Goal: Task Accomplishment & Management: Use online tool/utility

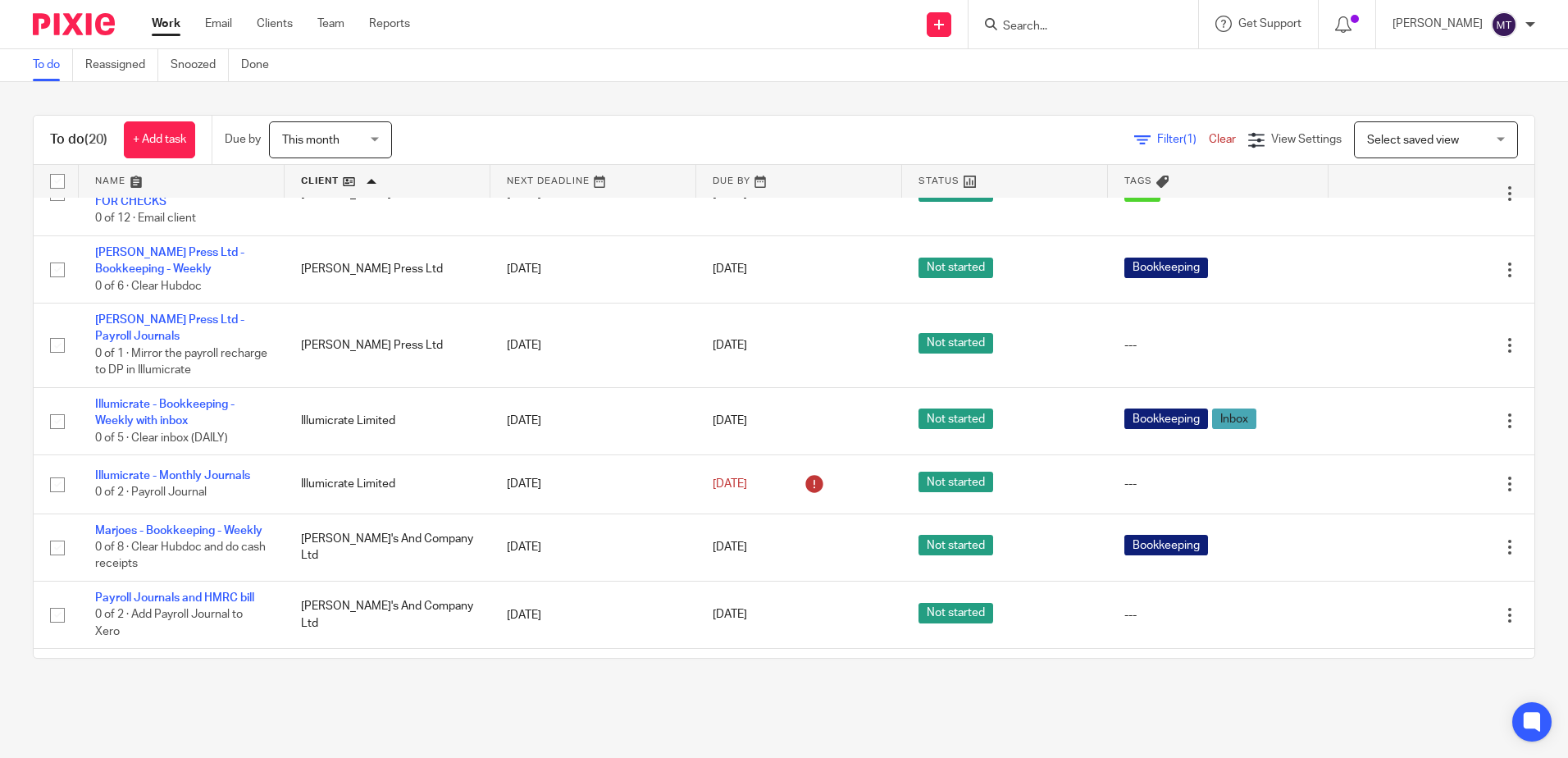
scroll to position [164, 0]
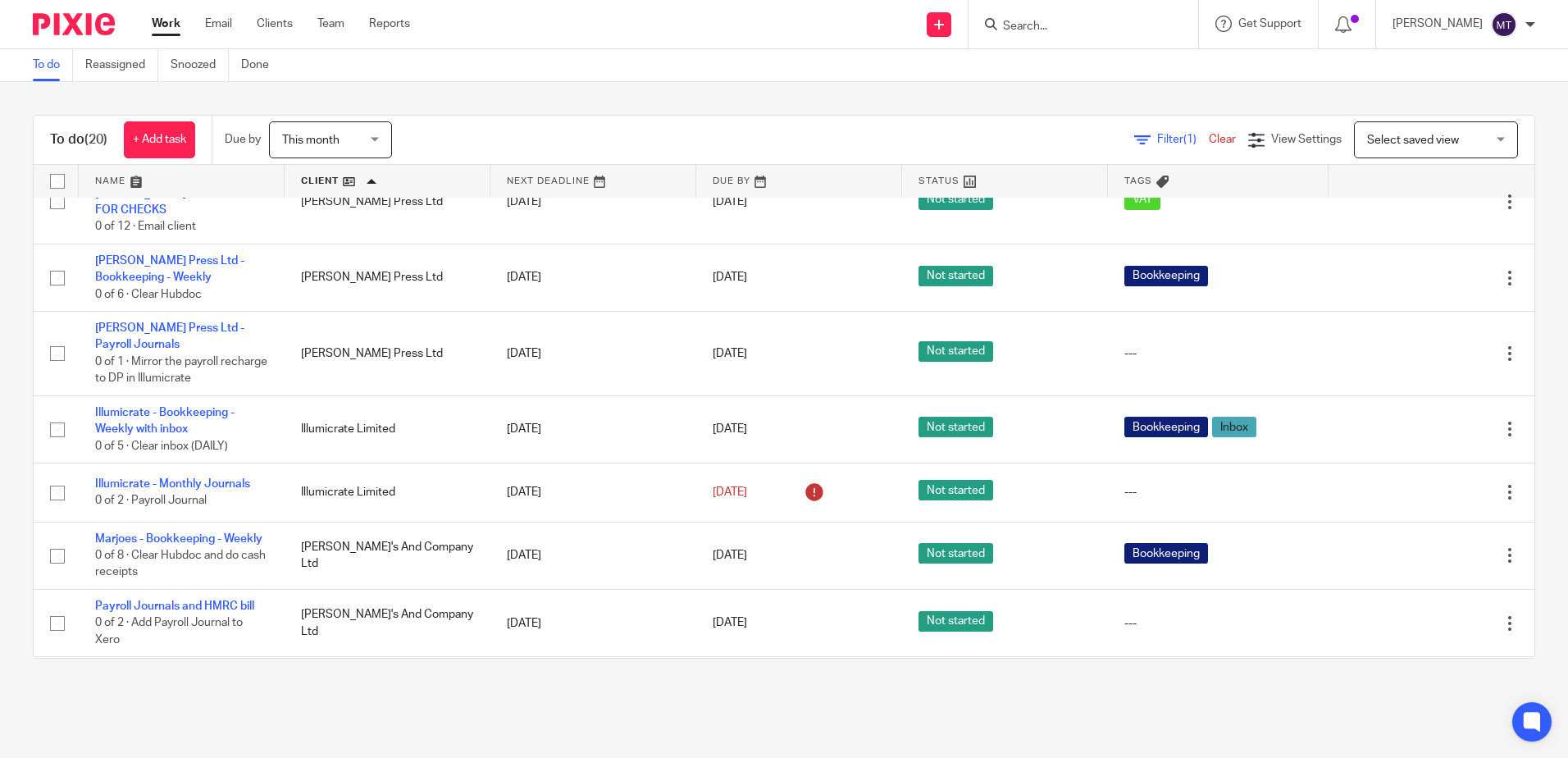
click at [1040, 18] on form at bounding box center [1088, 24] width 175 height 21
click at [1037, 26] on input "Search" at bounding box center [1075, 27] width 148 height 14
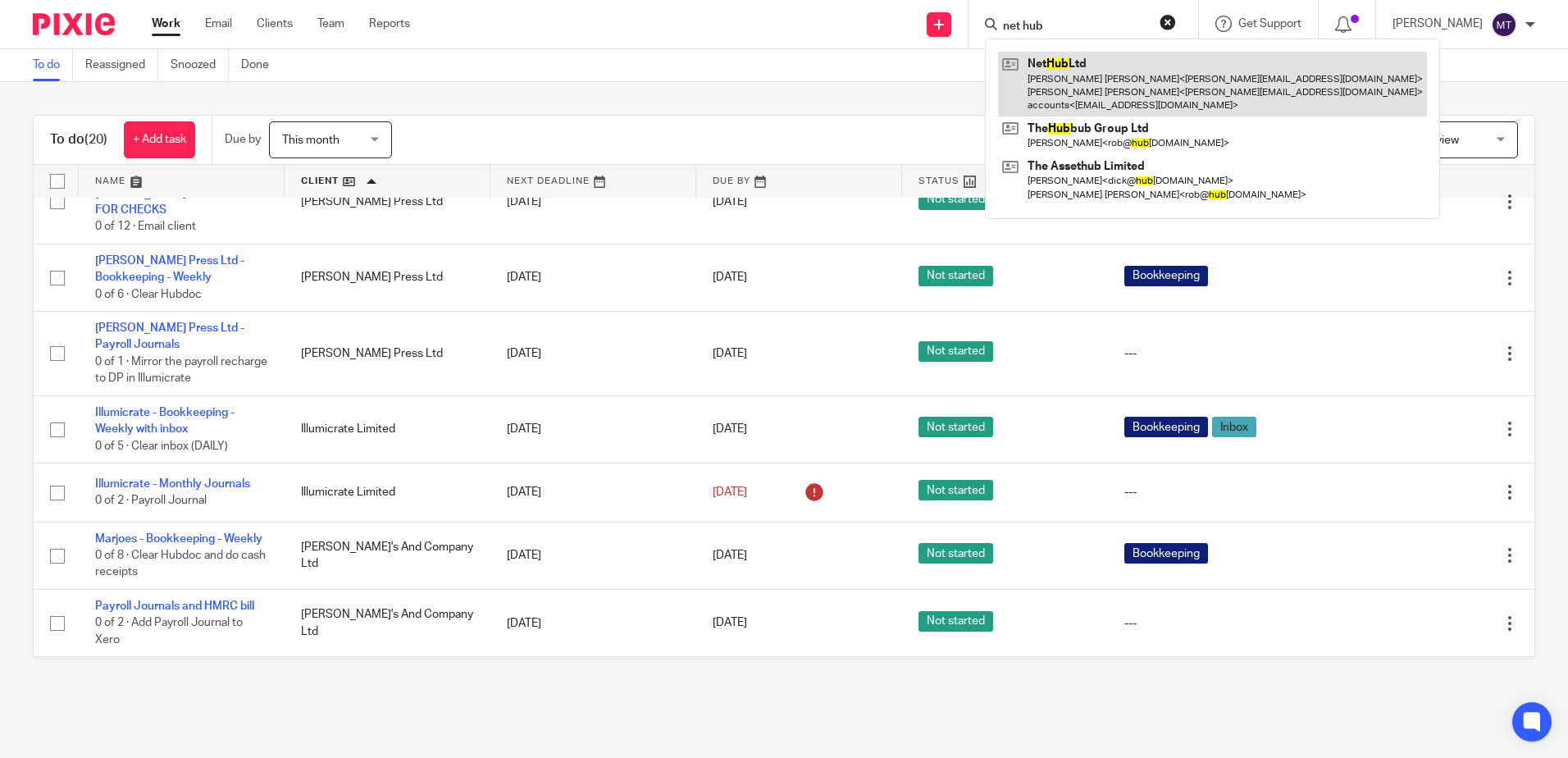
type input "net hub"
click at [1074, 78] on link at bounding box center [1212, 84] width 429 height 65
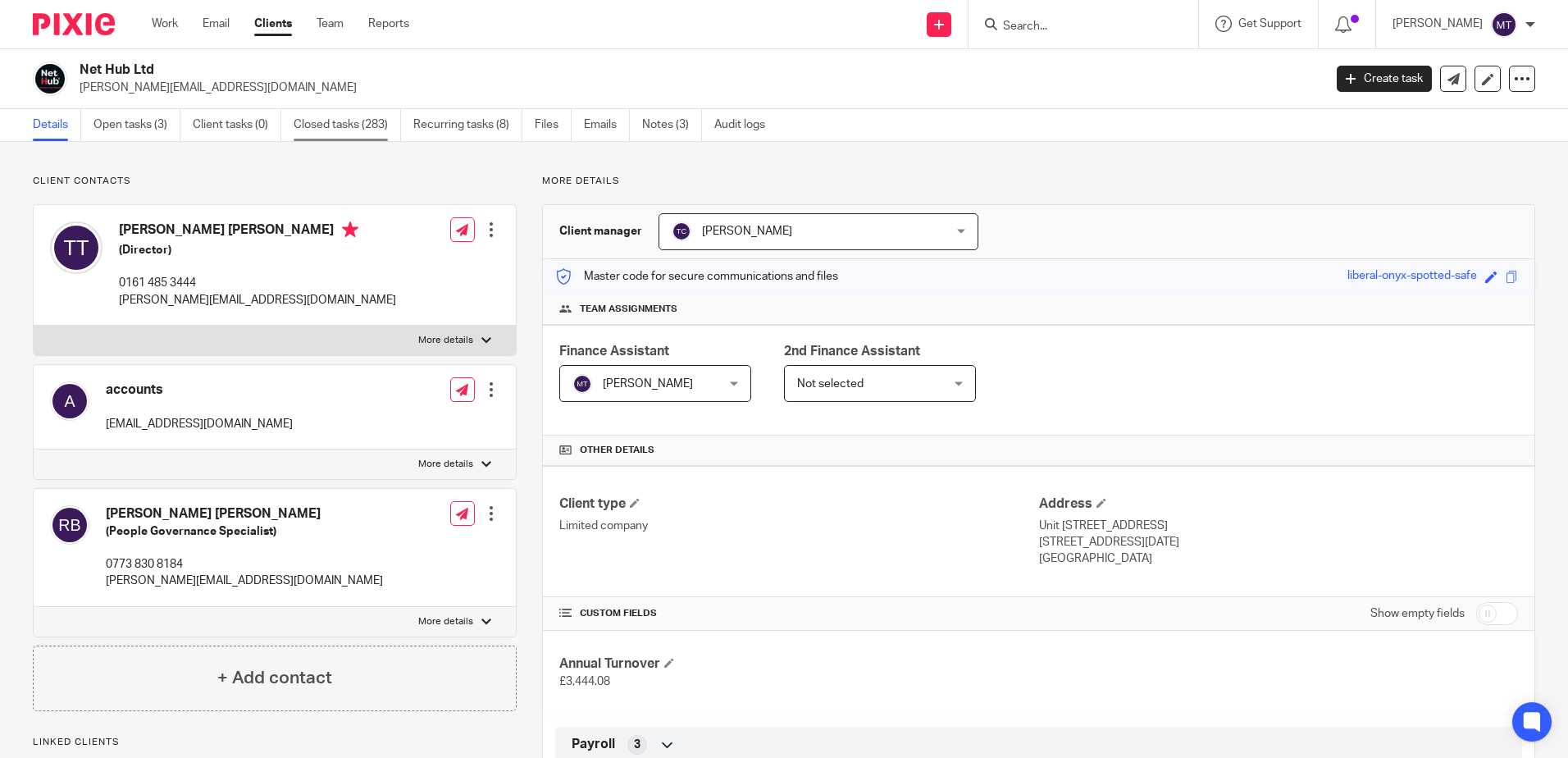
click at [321, 124] on link "Closed tasks (283)" at bounding box center [347, 124] width 108 height 32
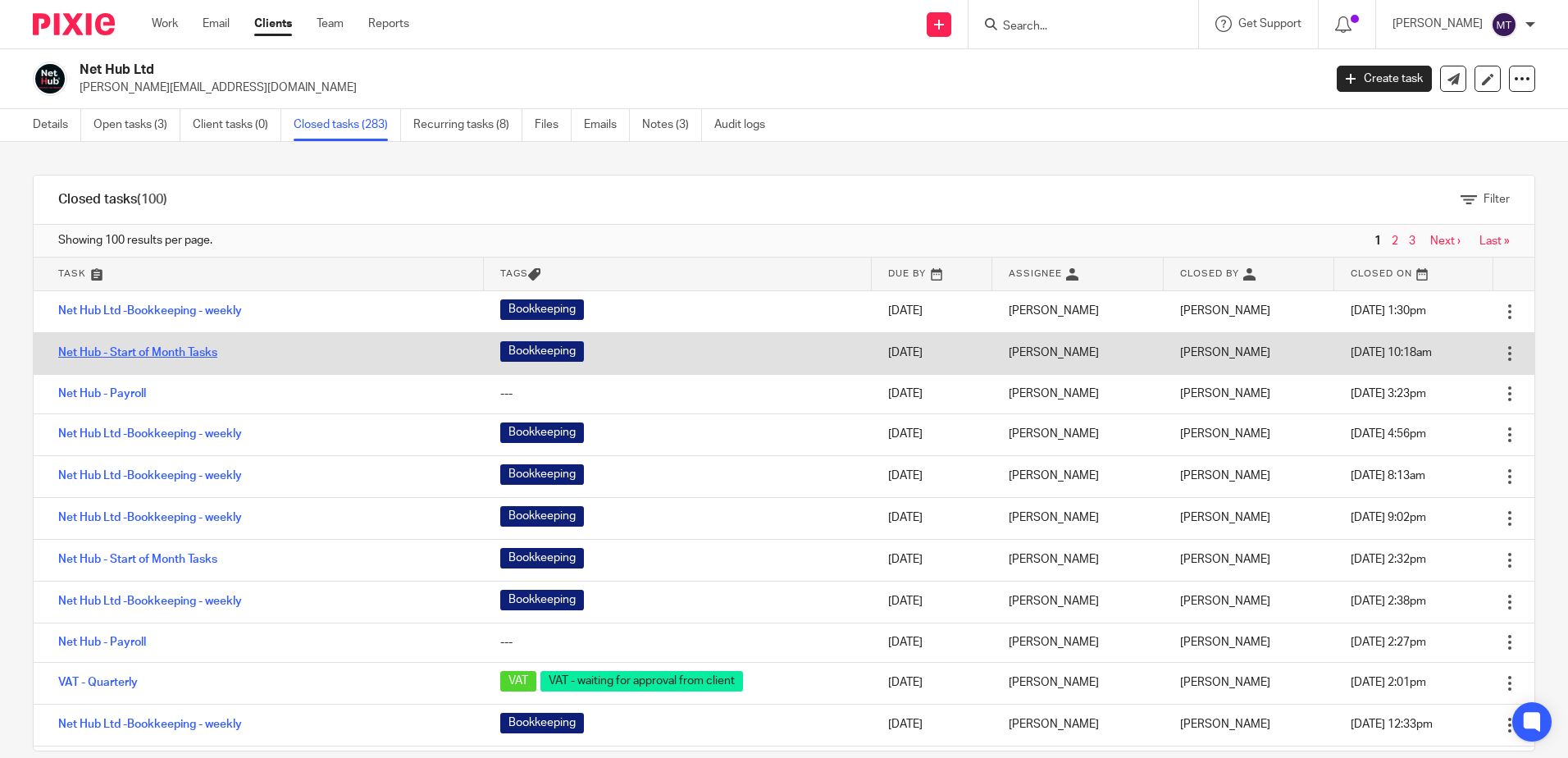
click at [153, 351] on link "Net Hub - Start of Month Tasks" at bounding box center [138, 352] width 159 height 12
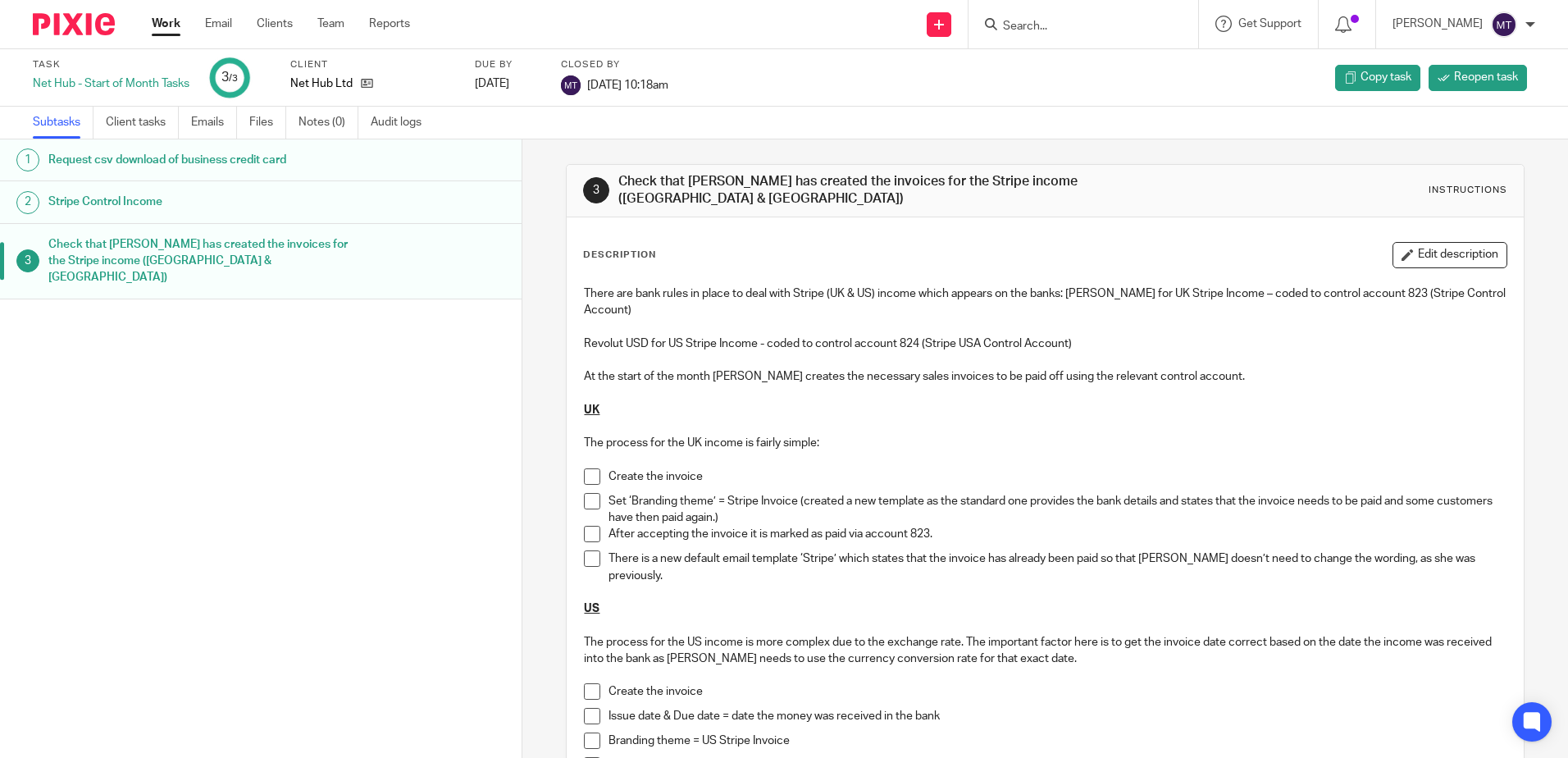
click at [178, 235] on h1 "Check that [PERSON_NAME] has created the invoices for the Stripe income ([GEOGR…" at bounding box center [200, 261] width 305 height 58
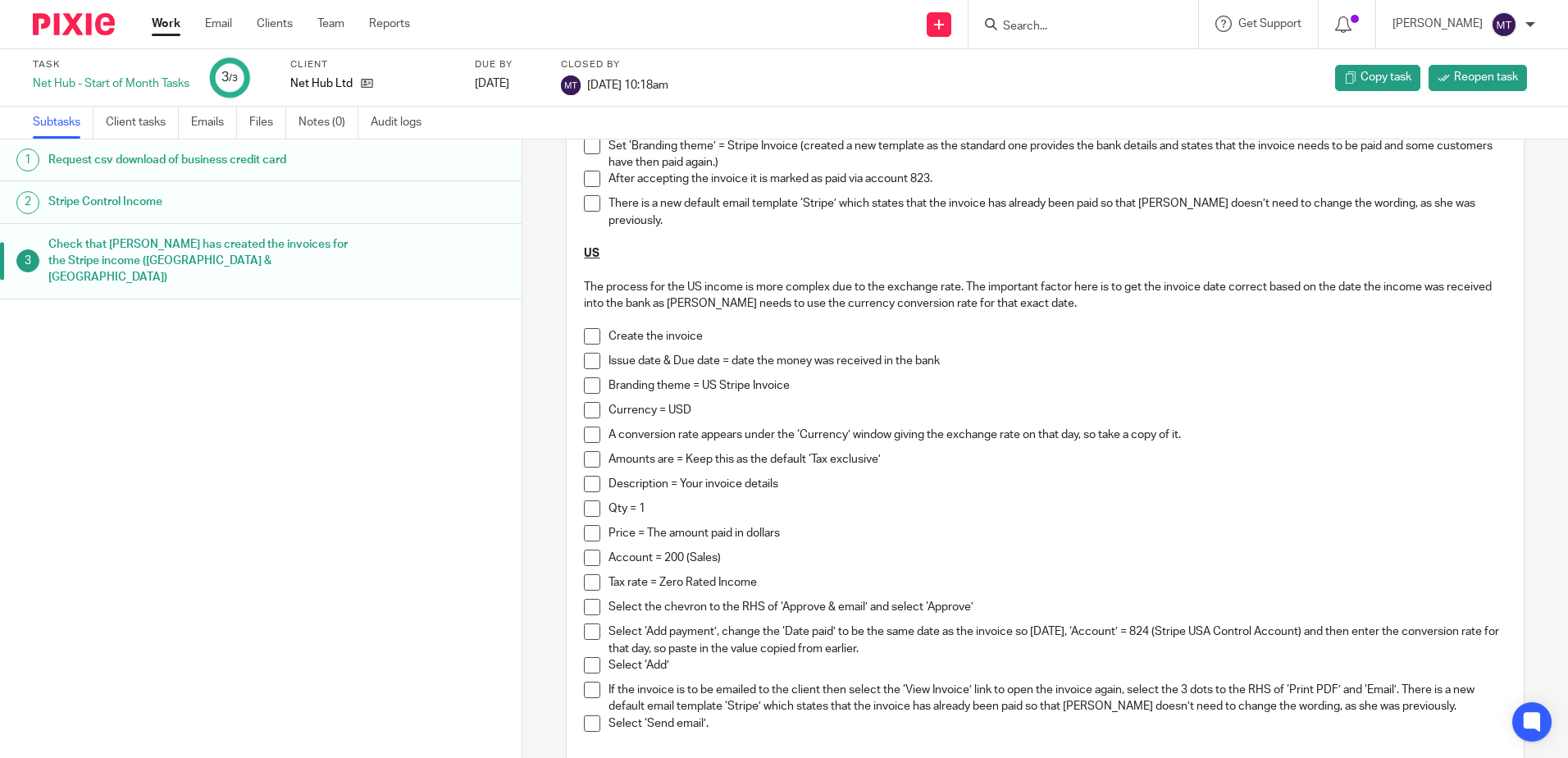
scroll to position [410, 0]
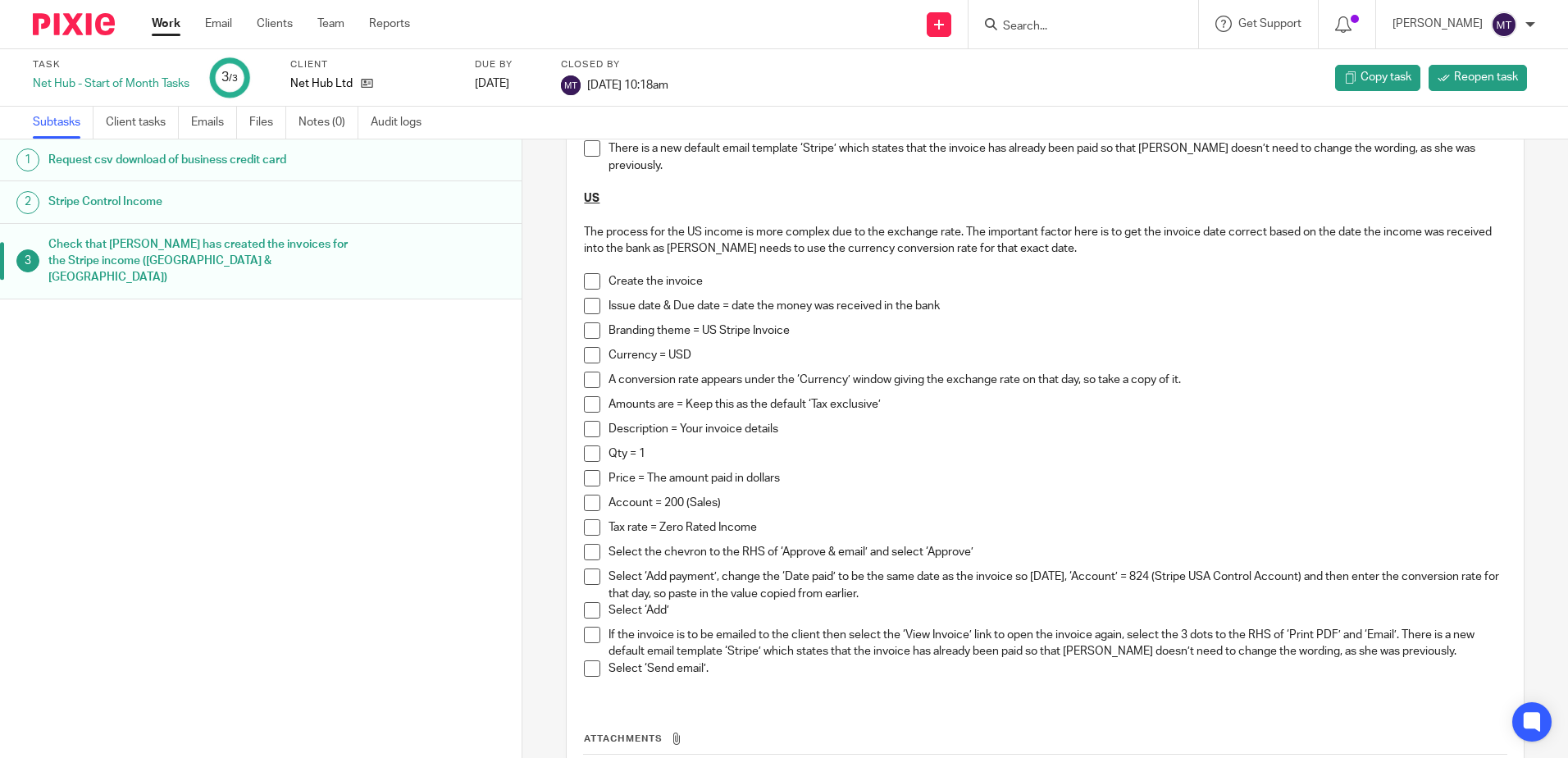
click at [1043, 29] on input "Search" at bounding box center [1075, 27] width 148 height 14
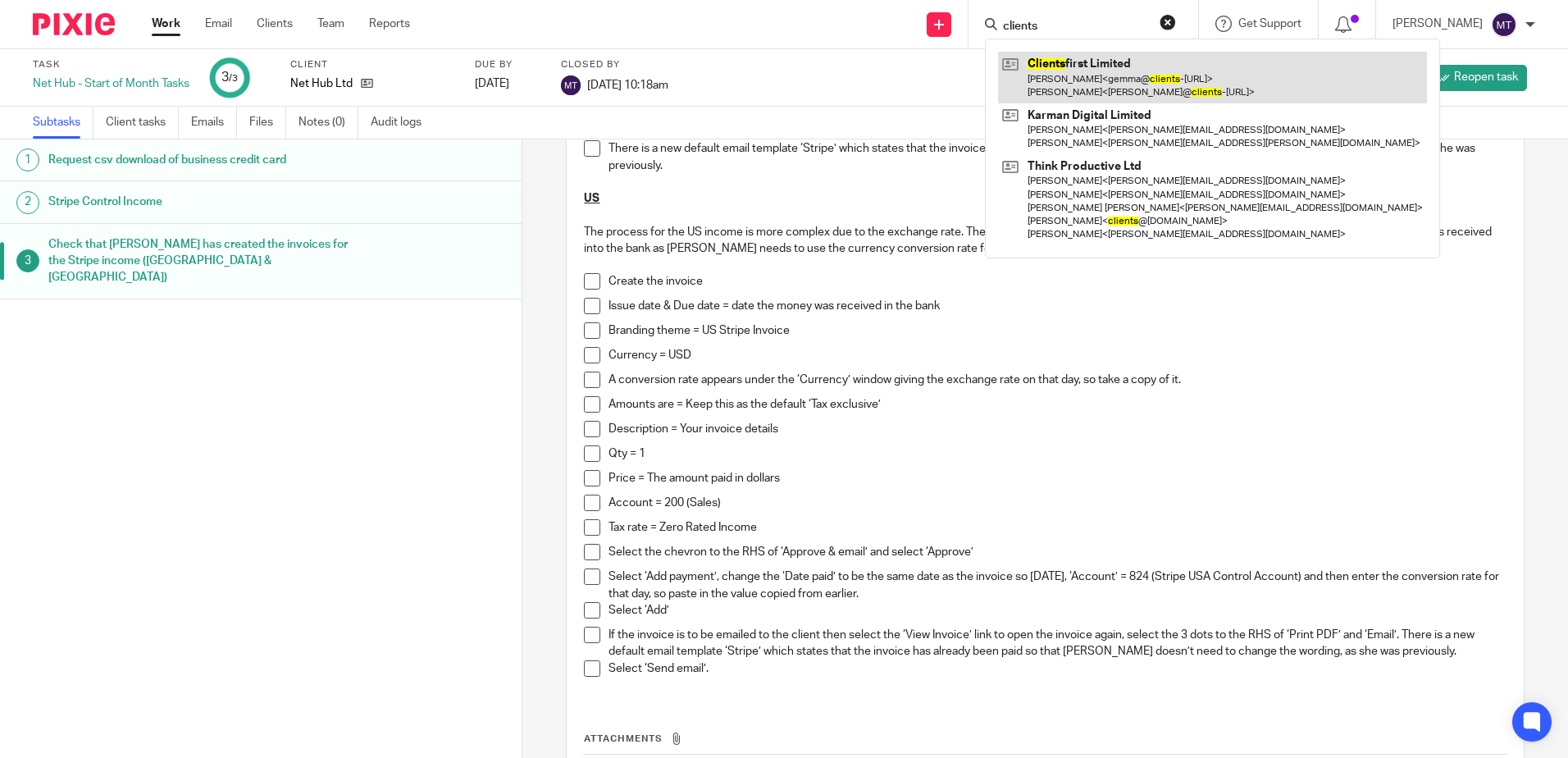
type input "clients"
click at [1070, 72] on link at bounding box center [1212, 77] width 429 height 51
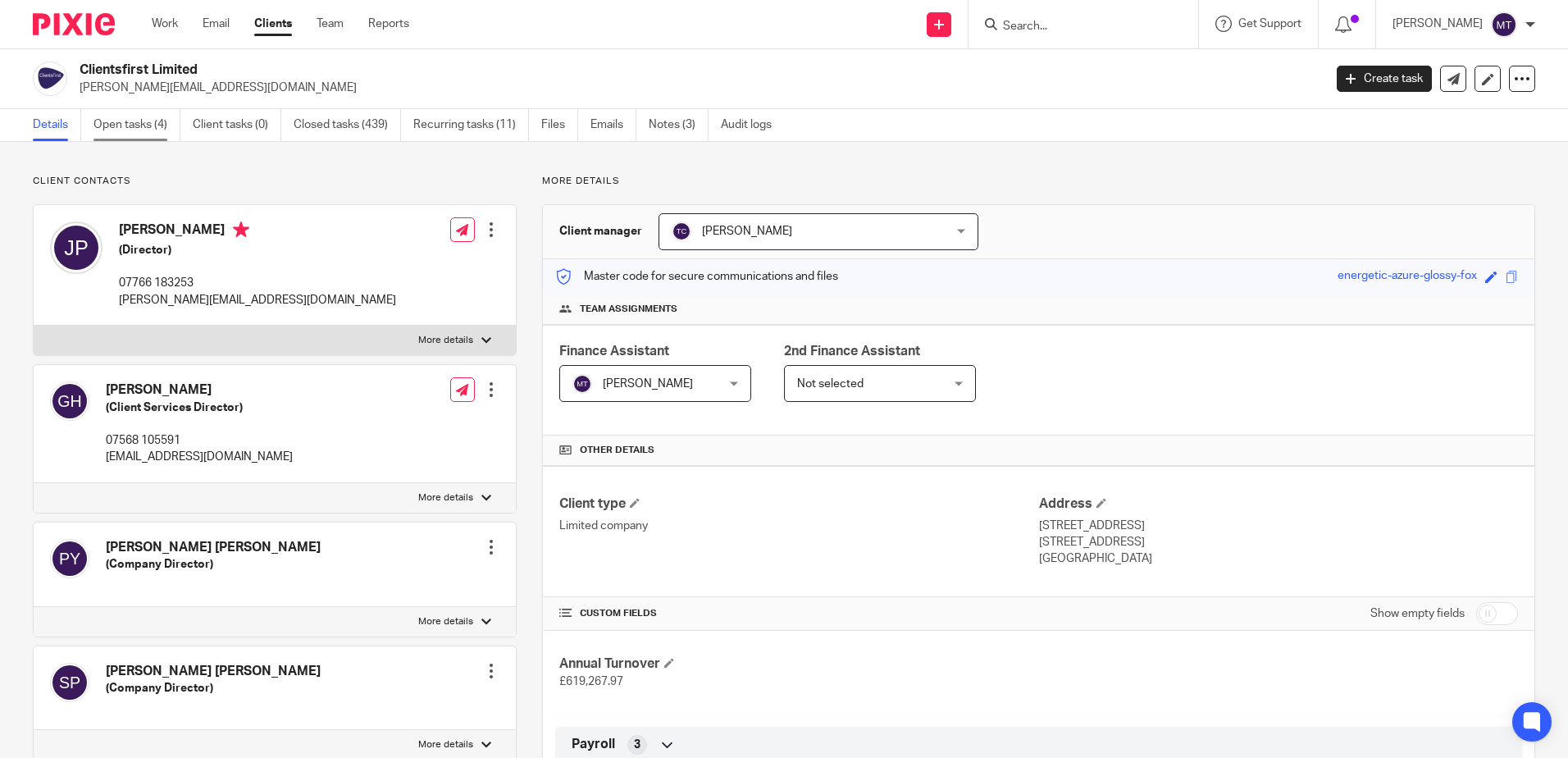
click at [129, 126] on link "Open tasks (4)" at bounding box center [137, 124] width 87 height 32
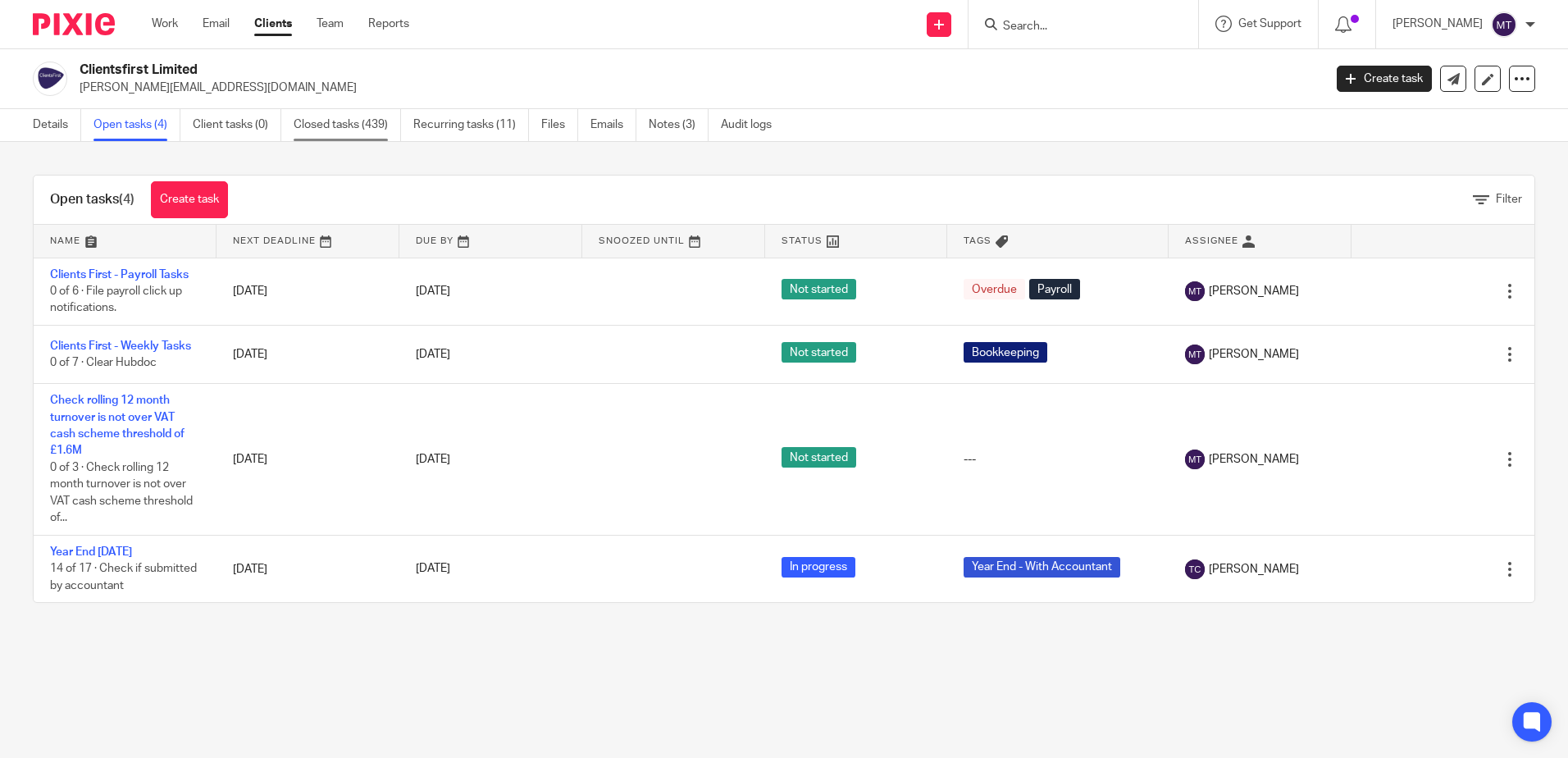
click at [329, 125] on link "Closed tasks (439)" at bounding box center [347, 124] width 108 height 32
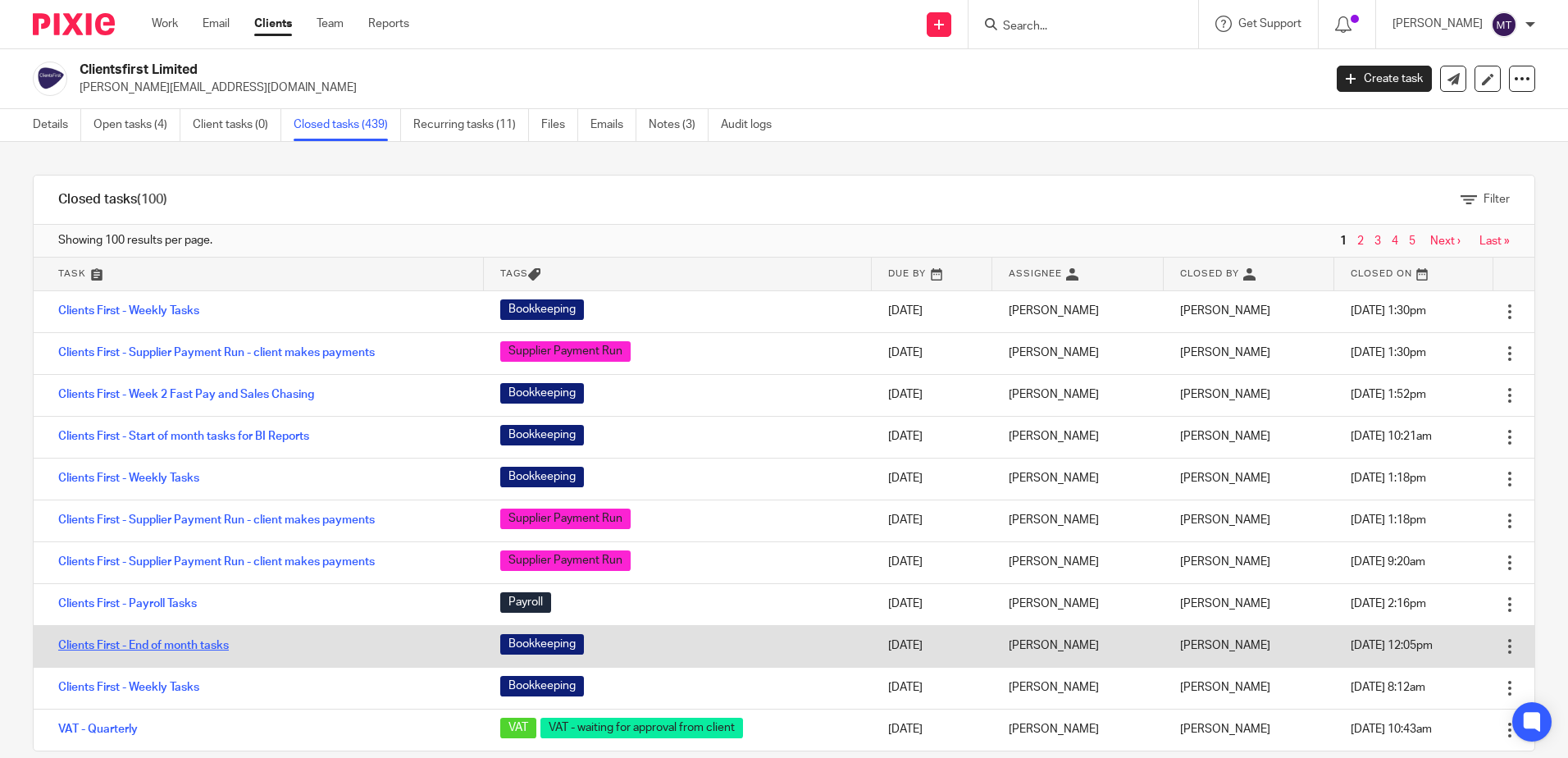
click at [175, 645] on link "Clients First - End of month tasks" at bounding box center [143, 645] width 170 height 12
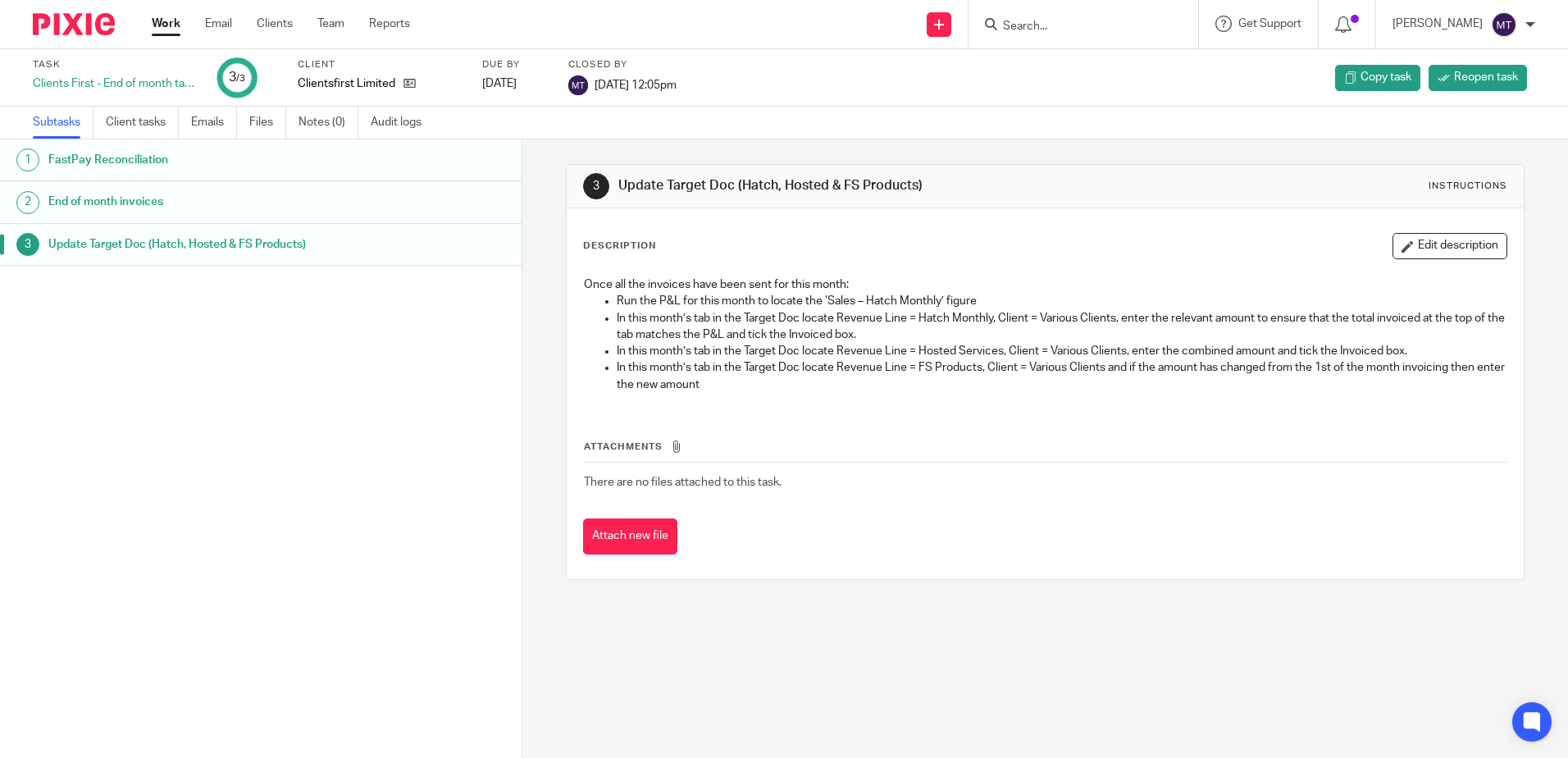
click at [168, 23] on link "Work" at bounding box center [167, 24] width 29 height 16
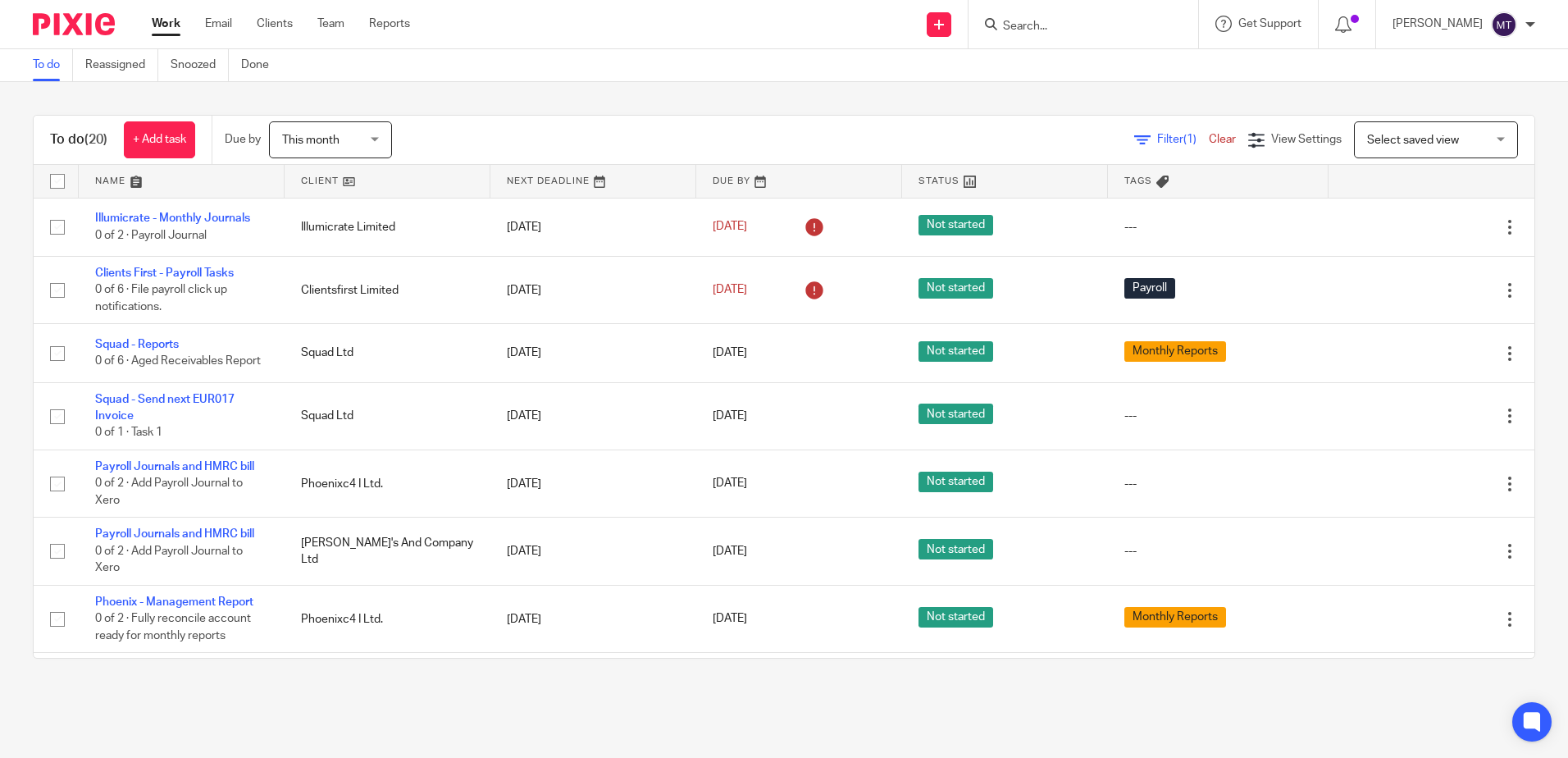
click at [310, 176] on link at bounding box center [387, 181] width 206 height 33
